Goal: Task Accomplishment & Management: Manage account settings

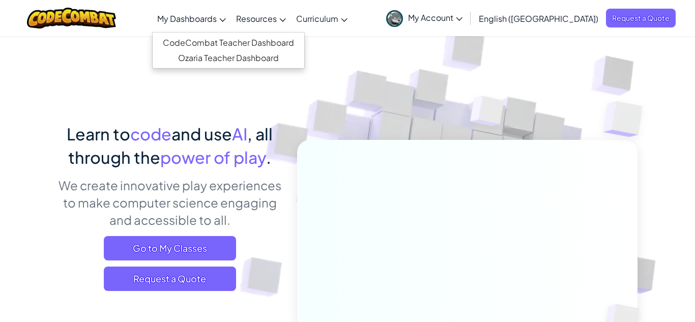
click at [231, 31] on link "My Dashboards" at bounding box center [191, 18] width 79 height 27
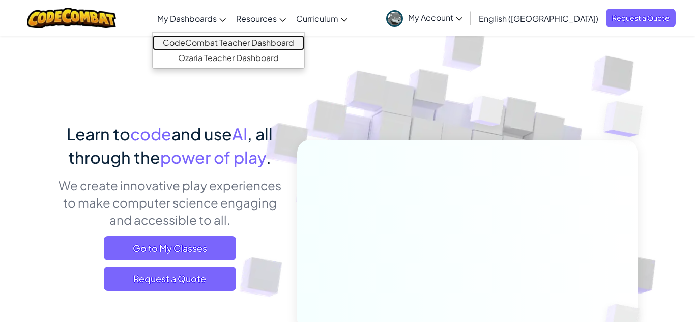
click at [304, 45] on link "CodeCombat Teacher Dashboard" at bounding box center [229, 42] width 152 height 15
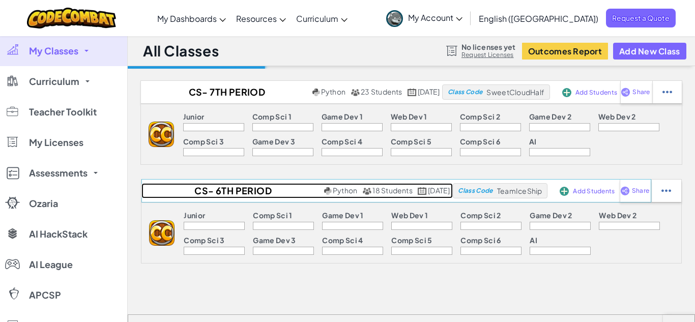
click at [202, 195] on h2 "CS- 6th Period [PERSON_NAME] (Fall 25)" at bounding box center [231, 190] width 180 height 15
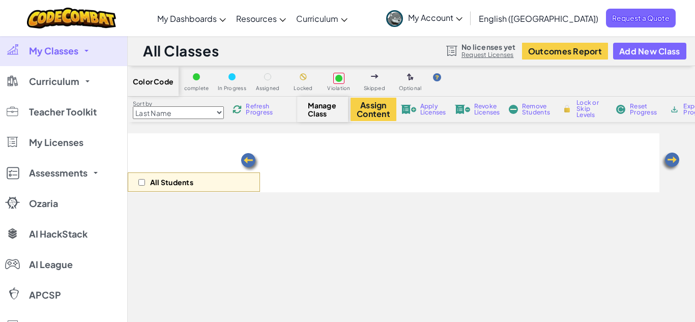
select select "560f1a9f22961295f9427742"
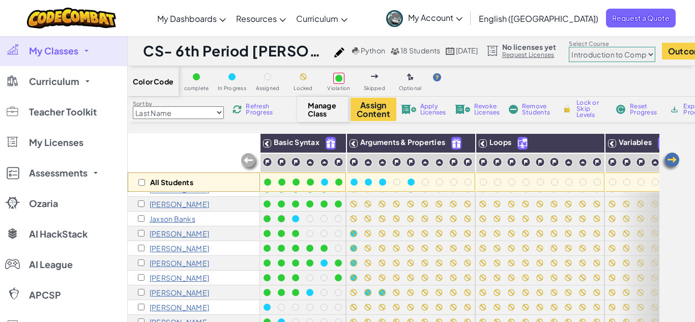
scroll to position [10, 0]
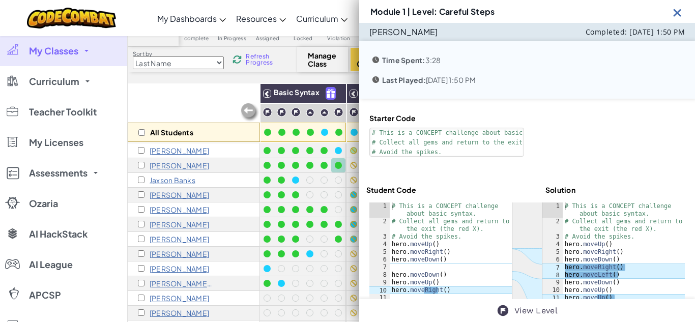
scroll to position [61, 0]
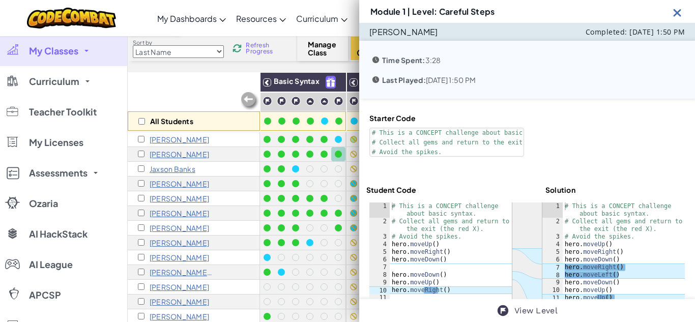
click at [680, 18] on img at bounding box center [677, 12] width 13 height 13
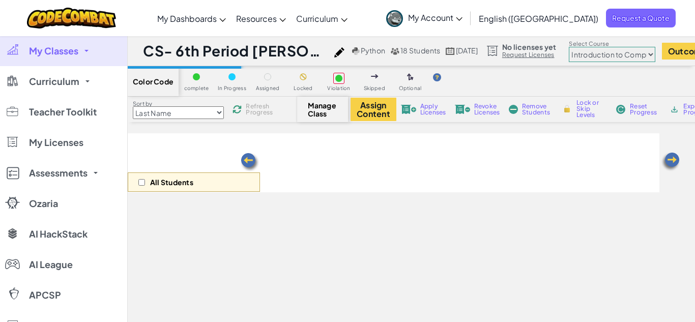
select select "560f1a9f22961295f9427742"
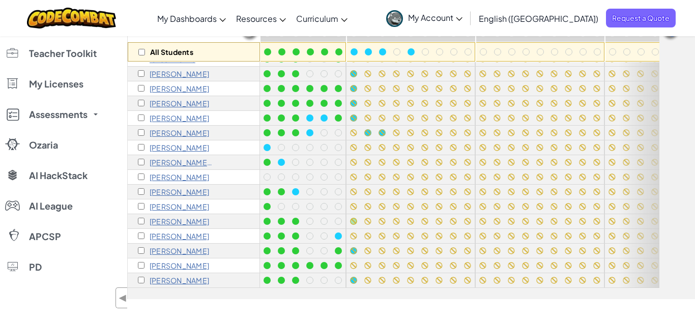
scroll to position [133, 0]
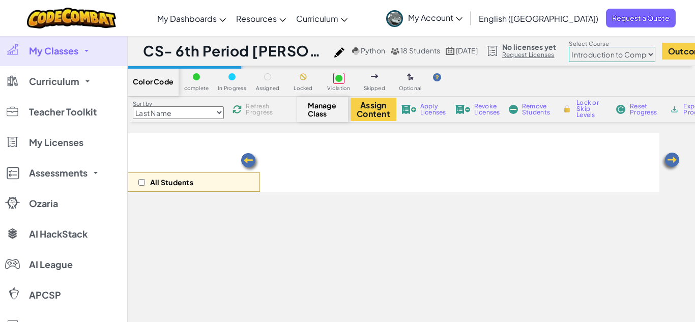
select select "560f1a9f22961295f9427742"
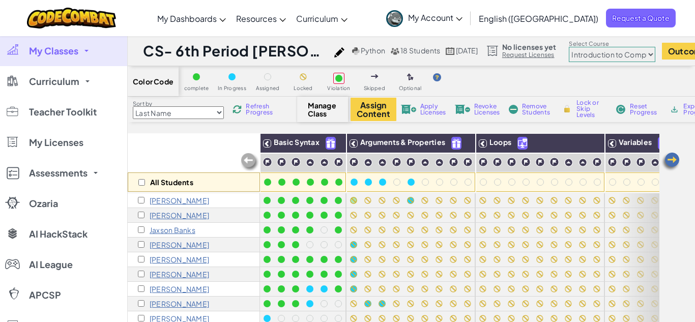
click at [58, 53] on span "My Classes" at bounding box center [53, 50] width 49 height 9
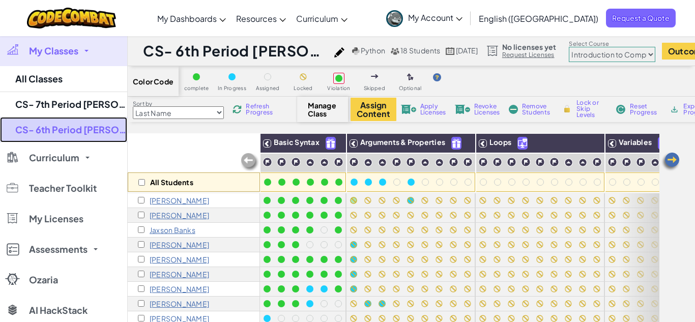
click at [71, 134] on link "CS- 6th Period [PERSON_NAME] (Fall 25)" at bounding box center [63, 129] width 127 height 25
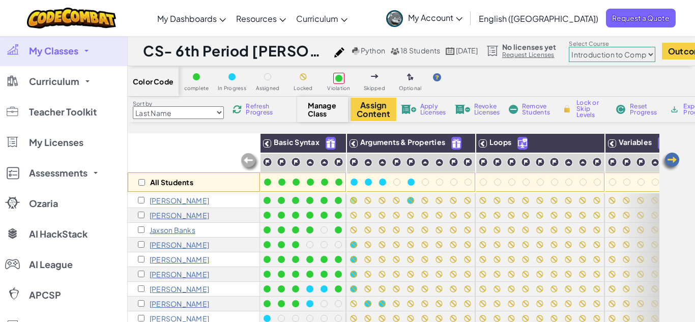
click at [72, 50] on span "My Classes" at bounding box center [53, 50] width 49 height 9
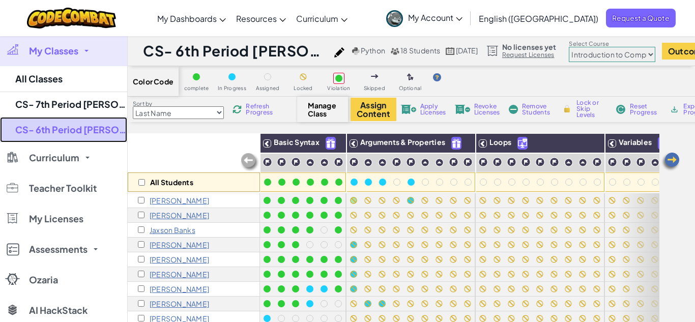
click at [71, 132] on link "CS- 6th Period [PERSON_NAME] (Fall 25)" at bounding box center [63, 129] width 127 height 25
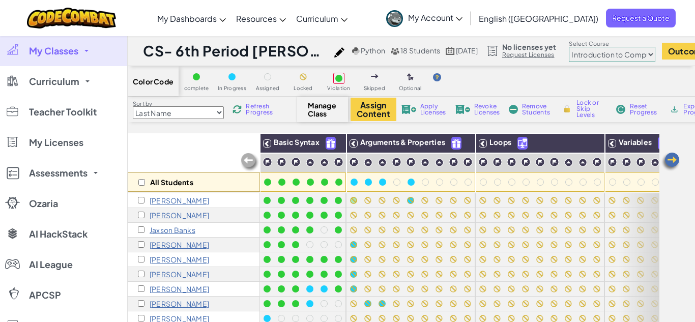
click at [86, 53] on link "My Classes" at bounding box center [63, 51] width 127 height 31
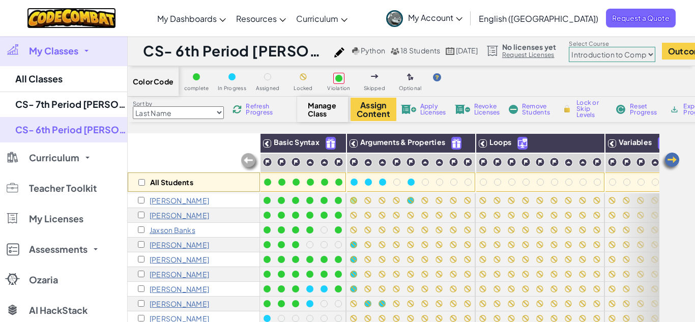
click at [107, 21] on img at bounding box center [71, 18] width 89 height 21
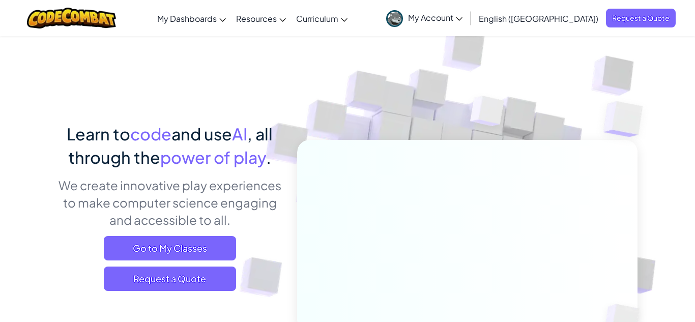
click at [462, 21] on span "My Account" at bounding box center [435, 17] width 54 height 11
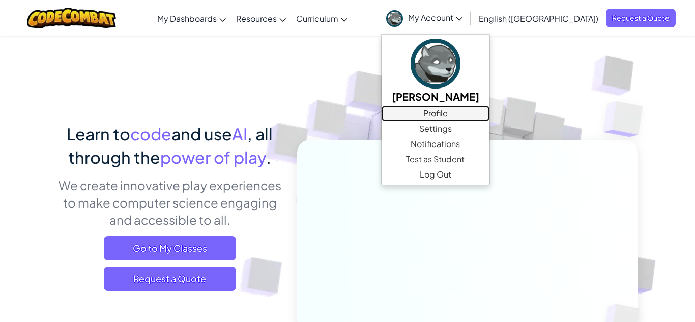
click at [489, 114] on link "Profile" at bounding box center [435, 113] width 108 height 15
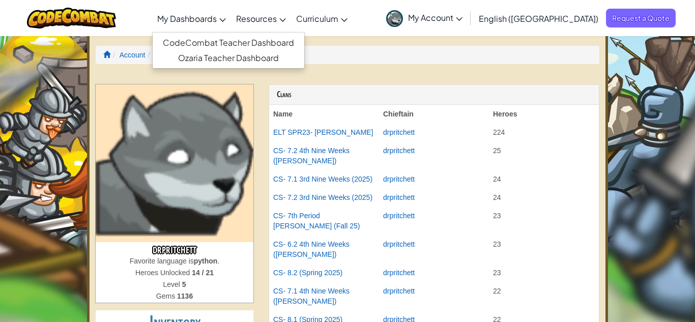
click at [204, 21] on span "My Dashboards" at bounding box center [187, 18] width 60 height 11
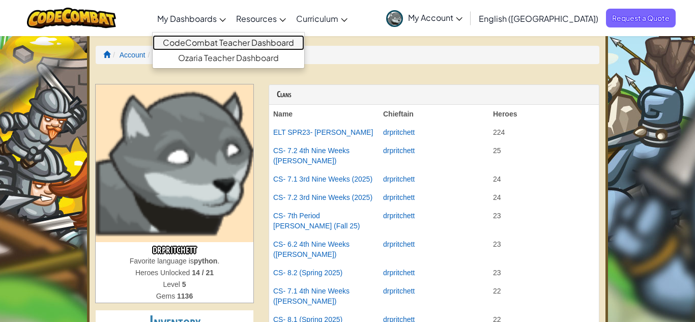
click at [250, 48] on link "CodeCombat Teacher Dashboard" at bounding box center [229, 42] width 152 height 15
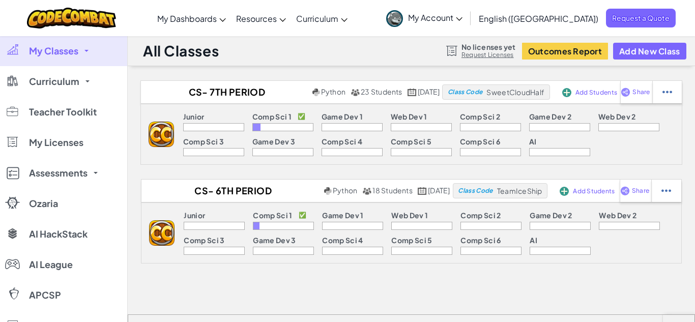
click at [98, 62] on link "My Classes" at bounding box center [63, 51] width 127 height 31
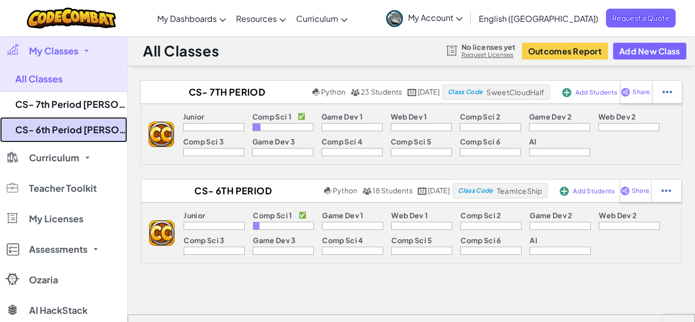
click at [109, 136] on link "CS- 6th Period [PERSON_NAME] (Fall 25)" at bounding box center [63, 129] width 127 height 25
select select "560f1a9f22961295f9427742"
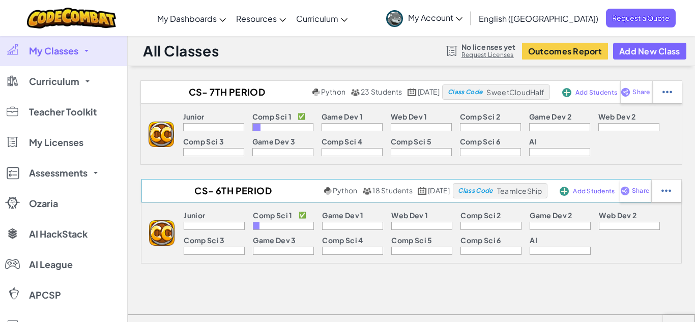
click at [599, 96] on span "Add Students" at bounding box center [596, 93] width 42 height 6
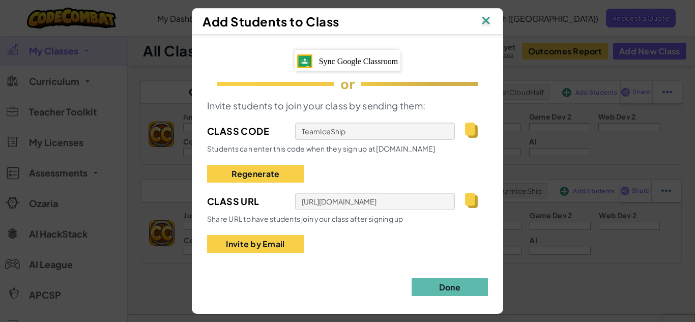
click at [369, 53] on div "Sync Google Classroom" at bounding box center [347, 60] width 106 height 21
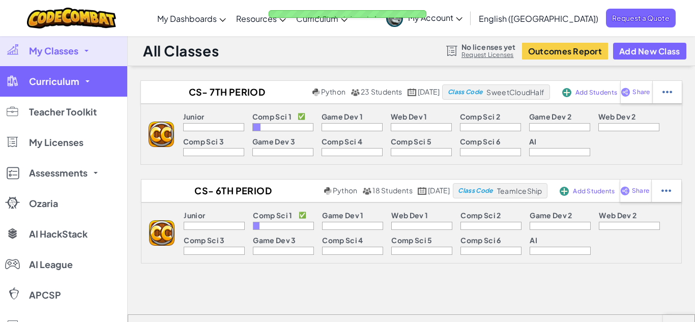
click at [85, 81] on span at bounding box center [87, 81] width 4 height 2
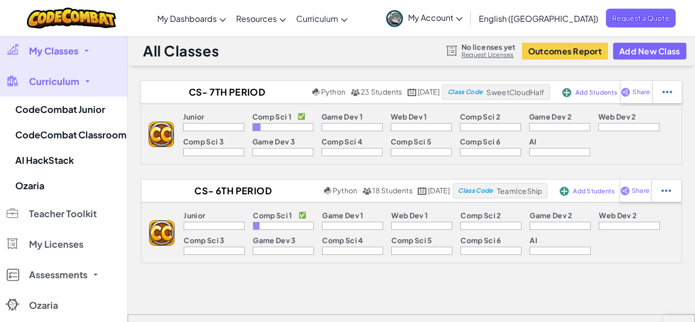
click at [107, 53] on link "My Classes" at bounding box center [63, 51] width 127 height 31
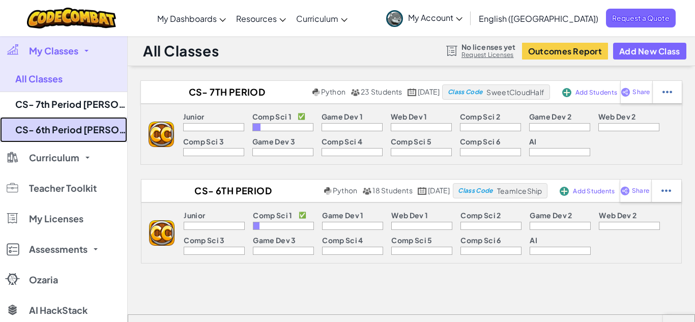
click at [95, 139] on link "CS- 6th Period [PERSON_NAME] (Fall 25)" at bounding box center [63, 129] width 127 height 25
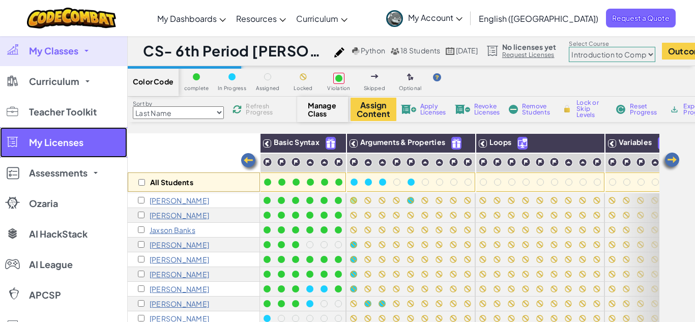
click at [109, 139] on link "My Licenses" at bounding box center [63, 142] width 127 height 31
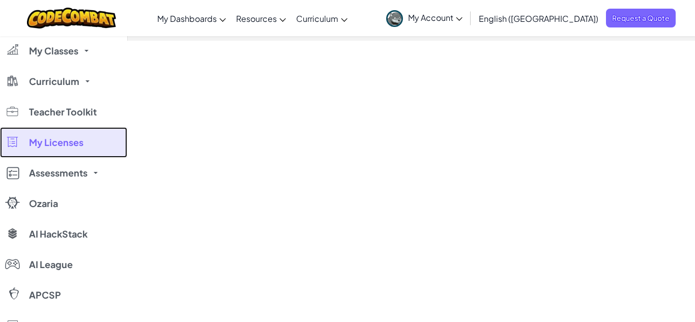
click at [110, 132] on link "My Licenses" at bounding box center [63, 142] width 127 height 31
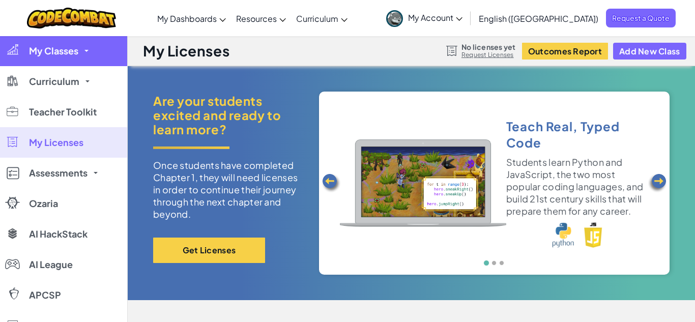
click at [73, 55] on span "My Classes" at bounding box center [53, 50] width 49 height 9
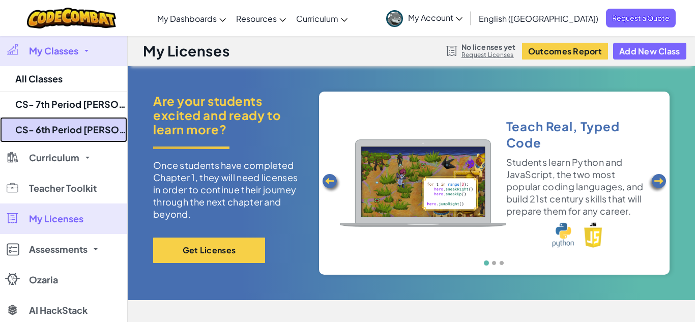
click at [100, 129] on link "CS- 6th Period [PERSON_NAME] (Fall 25)" at bounding box center [63, 129] width 127 height 25
select select "560f1a9f22961295f9427742"
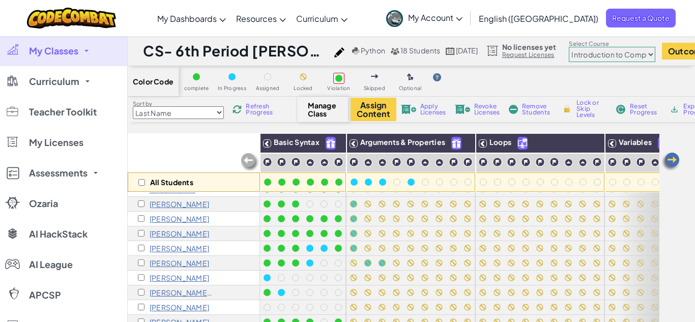
scroll to position [1, 0]
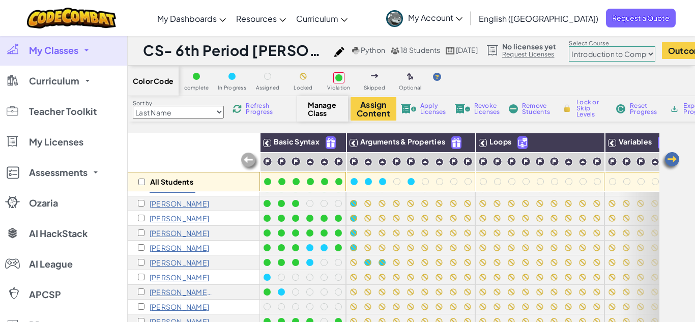
click at [86, 49] on link "My Classes" at bounding box center [63, 50] width 127 height 31
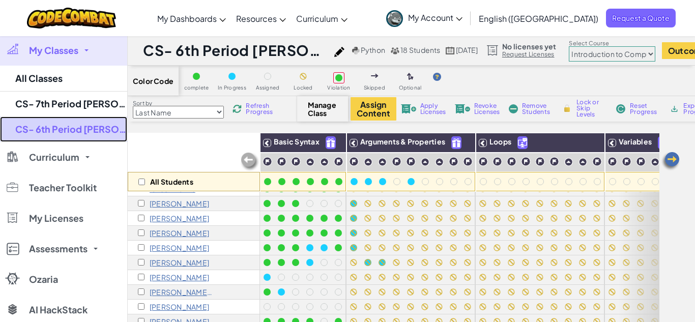
click at [87, 138] on link "CS- 6th Period [PERSON_NAME] (Fall 25)" at bounding box center [63, 128] width 127 height 25
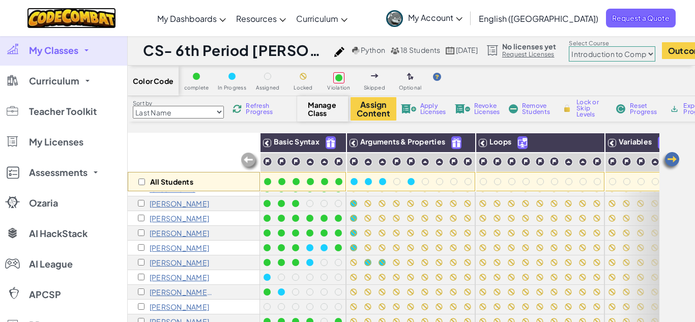
click at [96, 17] on img at bounding box center [71, 18] width 89 height 21
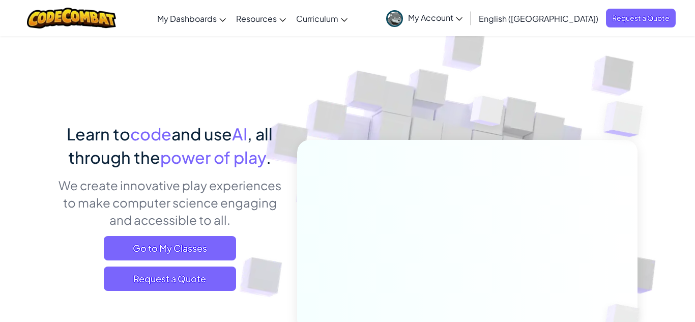
click at [462, 20] on span "My Account" at bounding box center [435, 17] width 54 height 11
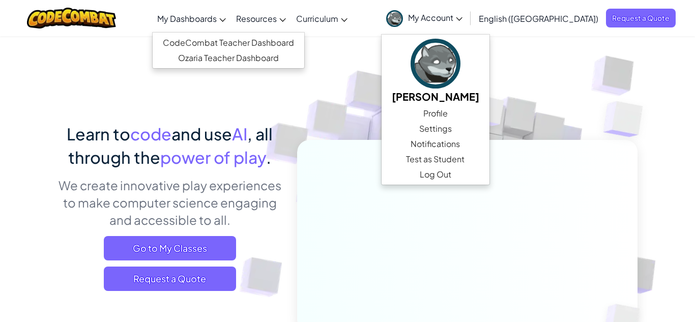
click at [217, 19] on span "My Dashboards" at bounding box center [187, 18] width 60 height 11
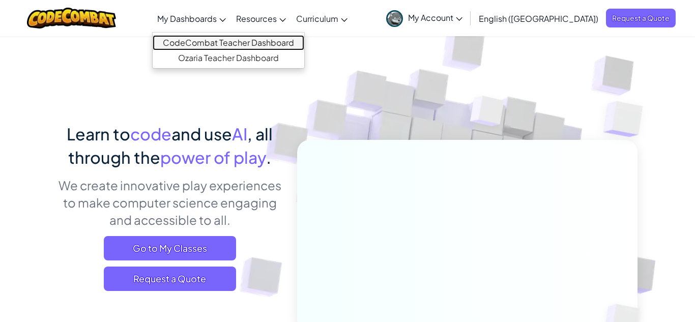
click at [277, 42] on link "CodeCombat Teacher Dashboard" at bounding box center [229, 42] width 152 height 15
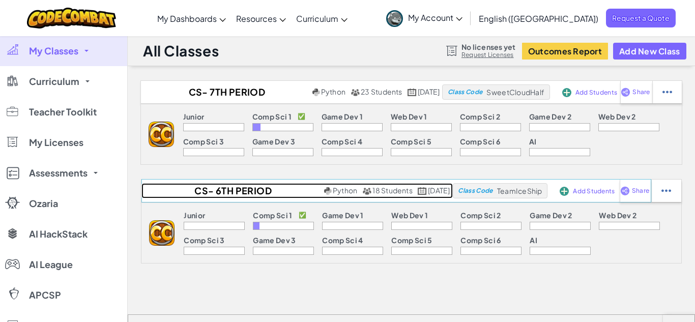
click at [222, 187] on h2 "CS- 6th Period [PERSON_NAME] (Fall 25)" at bounding box center [231, 190] width 180 height 15
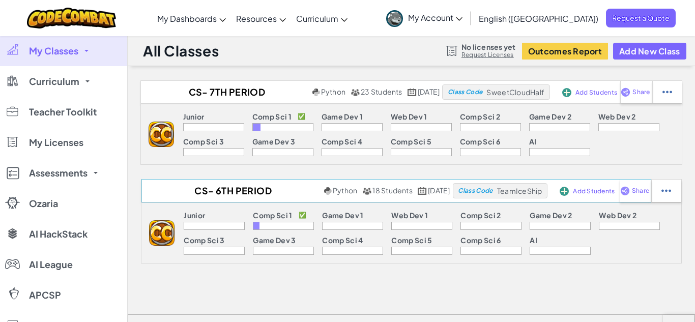
select select "560f1a9f22961295f9427742"
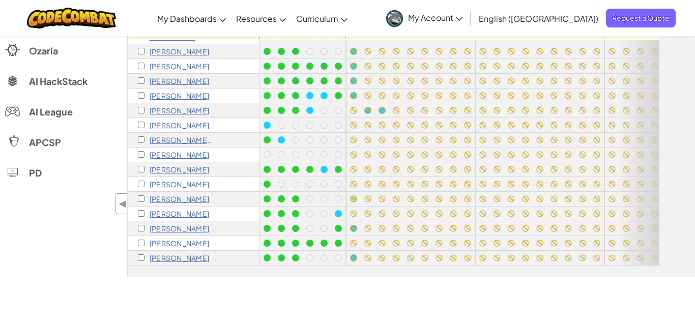
scroll to position [146, 0]
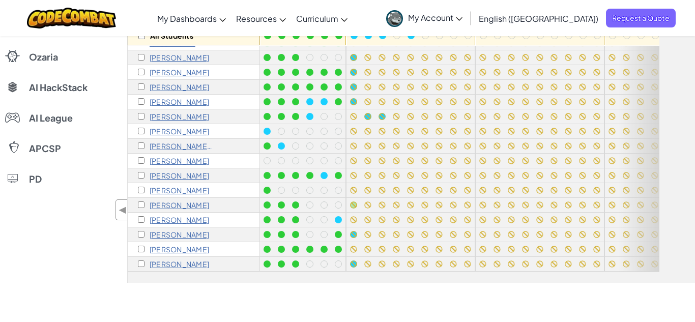
click at [54, 0] on div at bounding box center [71, 18] width 104 height 36
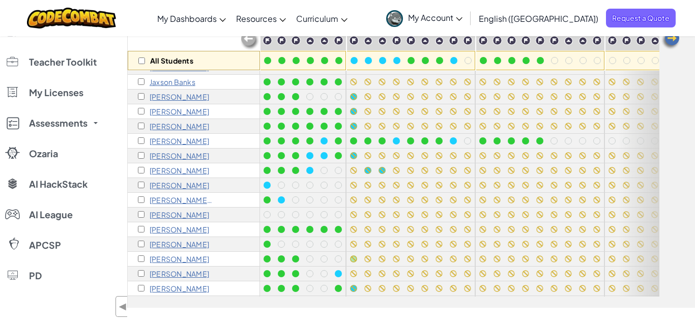
scroll to position [27, 0]
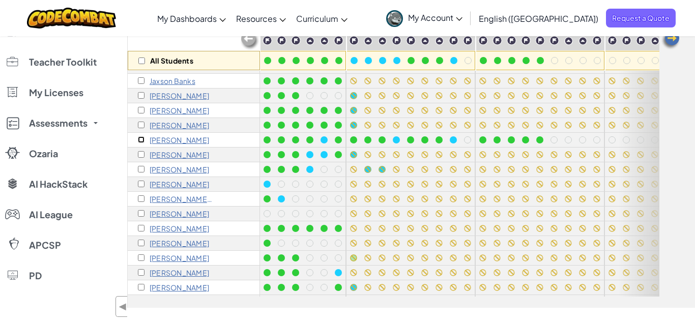
click at [144, 137] on input "checkbox" at bounding box center [141, 139] width 7 height 7
checkbox input "true"
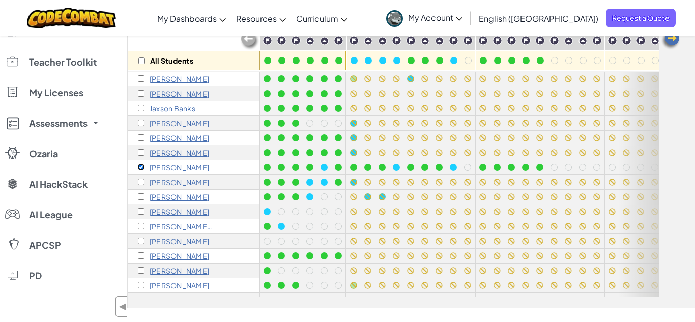
scroll to position [55, 0]
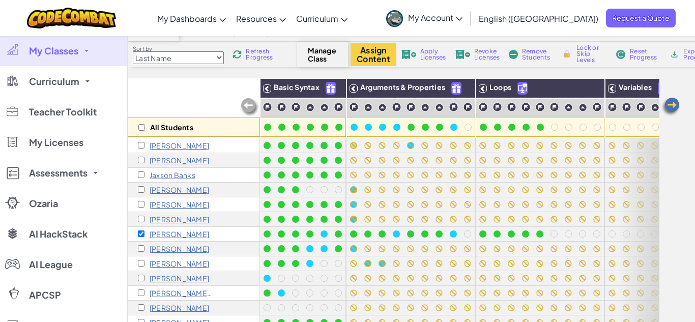
click at [649, 52] on span "Reset Progress" at bounding box center [645, 54] width 31 height 12
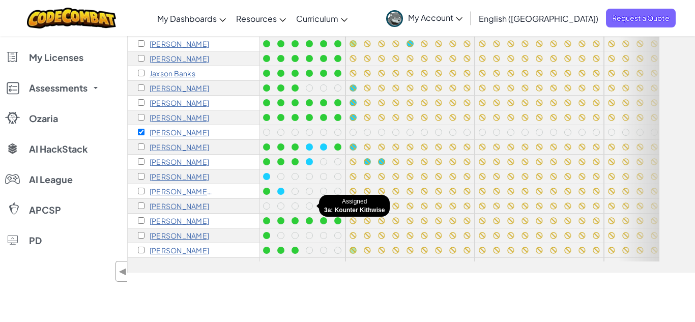
scroll to position [0, 0]
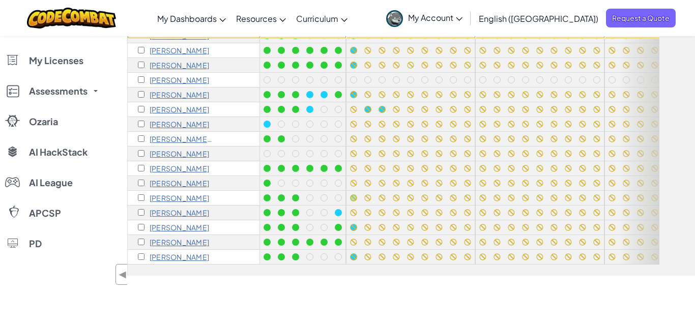
scroll to position [154, 0]
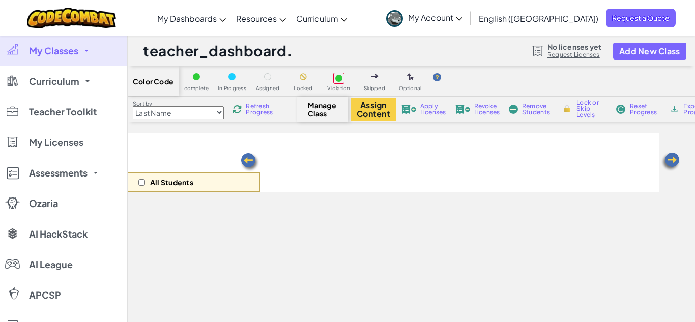
select select "560f1a9f22961295f9427742"
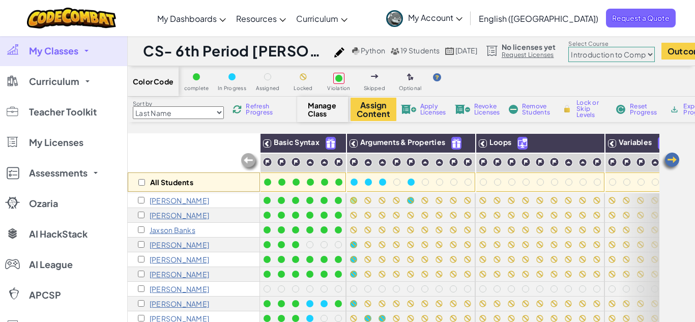
click at [90, 58] on link "My Classes" at bounding box center [63, 51] width 127 height 31
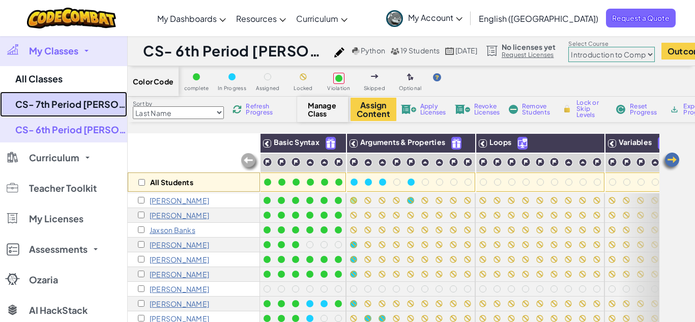
click at [76, 110] on link "CS- 7th Period [PERSON_NAME] (Fall 25)" at bounding box center [63, 104] width 127 height 25
select select "560f1a9f22961295f9427742"
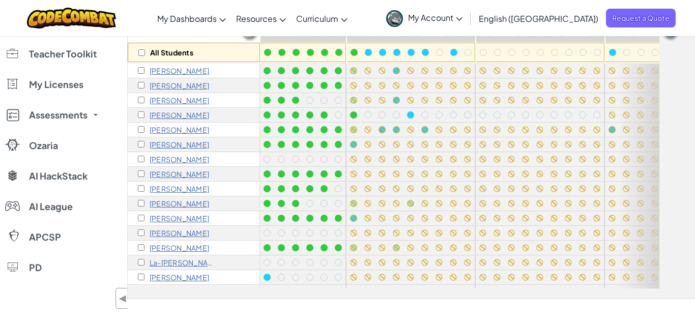
scroll to position [124, 0]
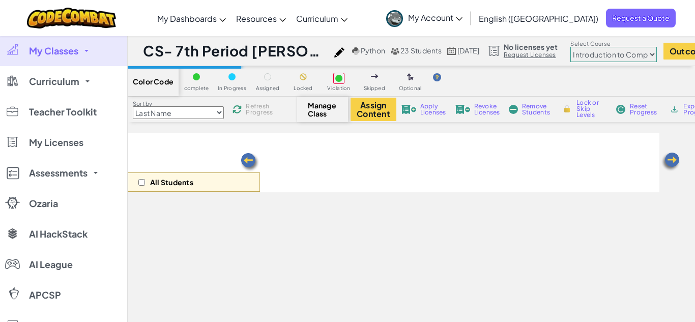
select select "560f1a9f22961295f9427742"
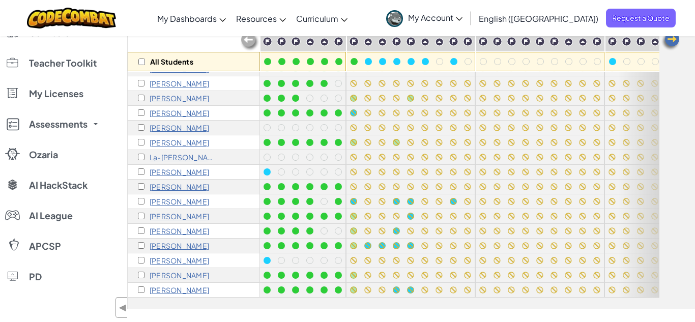
scroll to position [121, 0]
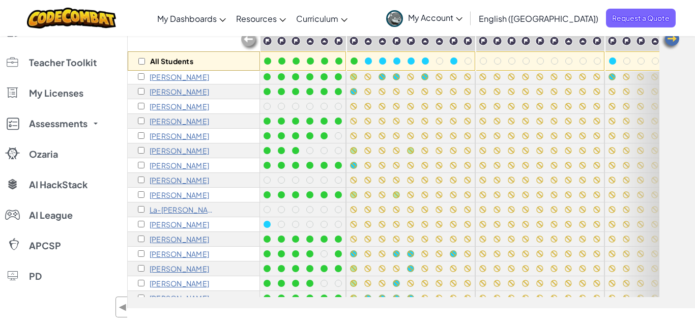
scroll to position [68, 0]
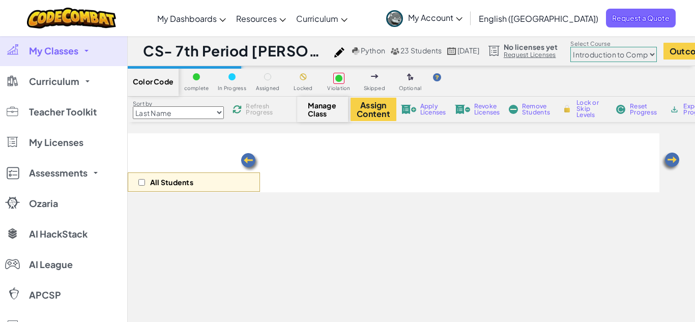
select select "560f1a9f22961295f9427742"
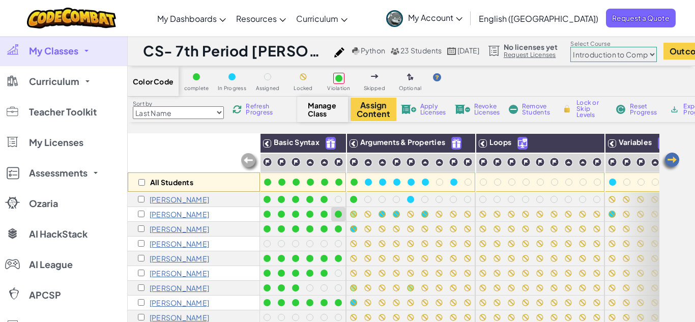
scroll to position [83, 0]
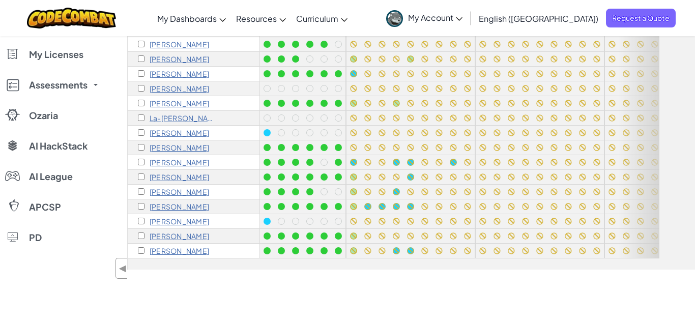
scroll to position [164, 0]
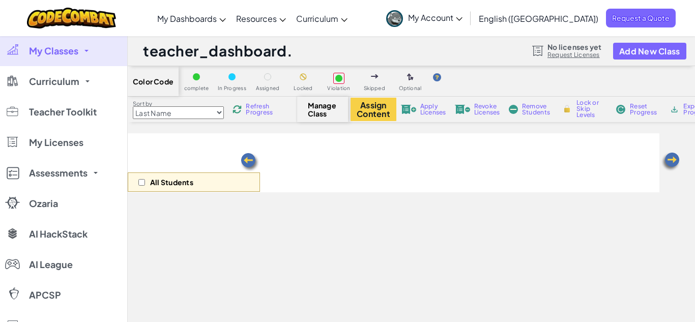
scroll to position [164, 0]
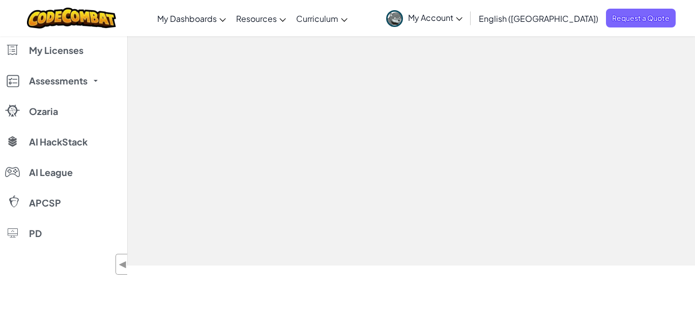
select select "560f1a9f22961295f9427742"
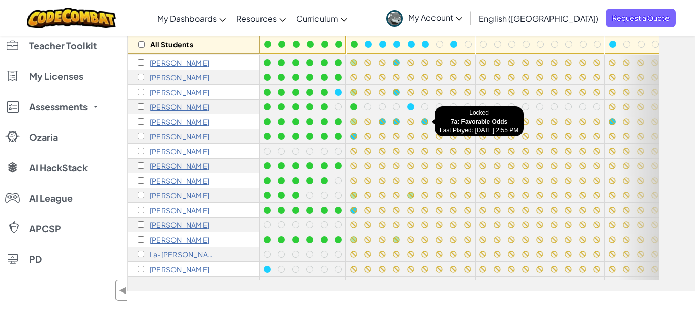
scroll to position [134, 0]
